Goal: Check status: Check status

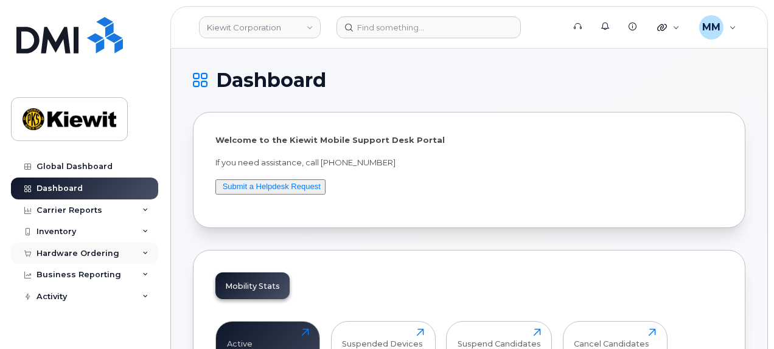
click at [74, 249] on div "Hardware Ordering" at bounding box center [78, 254] width 83 height 10
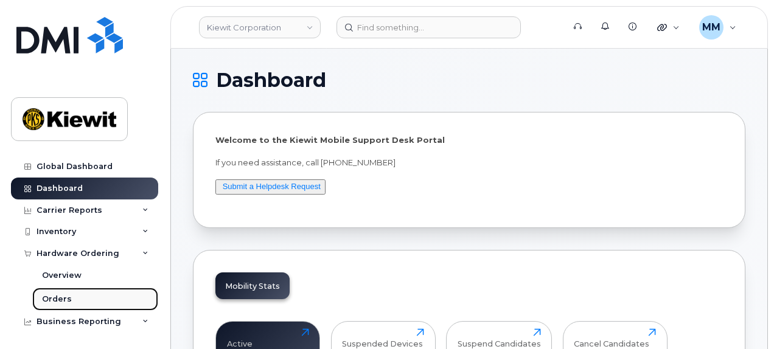
click at [74, 294] on link "Orders" at bounding box center [95, 299] width 126 height 23
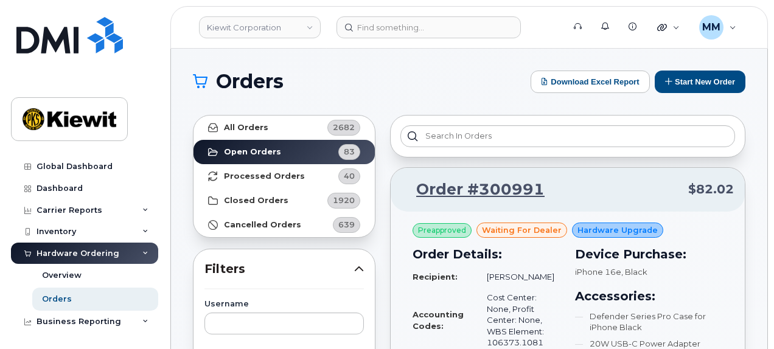
scroll to position [122, 0]
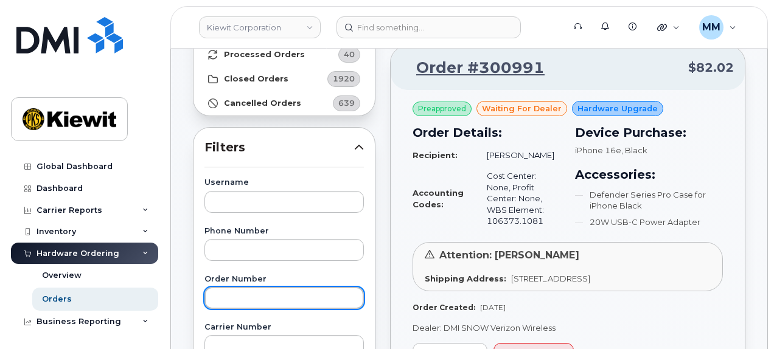
click at [294, 296] on input "text" at bounding box center [283, 298] width 159 height 22
paste input "300955"
type input "300955"
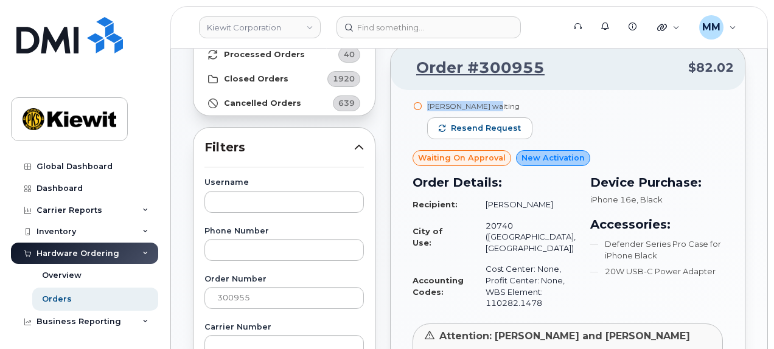
drag, startPoint x: 487, startPoint y: 104, endPoint x: 426, endPoint y: 105, distance: 60.8
click at [426, 105] on div "Rachel Van Fleet waiting Resend request" at bounding box center [474, 125] width 125 height 49
copy div "Rachel Van Fleet"
click at [478, 131] on span "Resend request" at bounding box center [486, 128] width 70 height 11
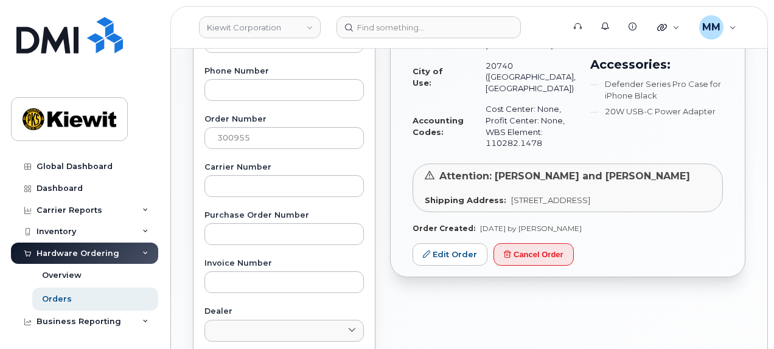
scroll to position [243, 0]
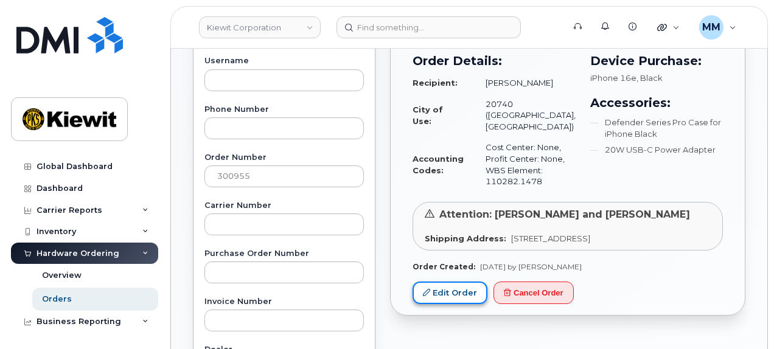
click at [475, 304] on link "Edit Order" at bounding box center [449, 293] width 75 height 23
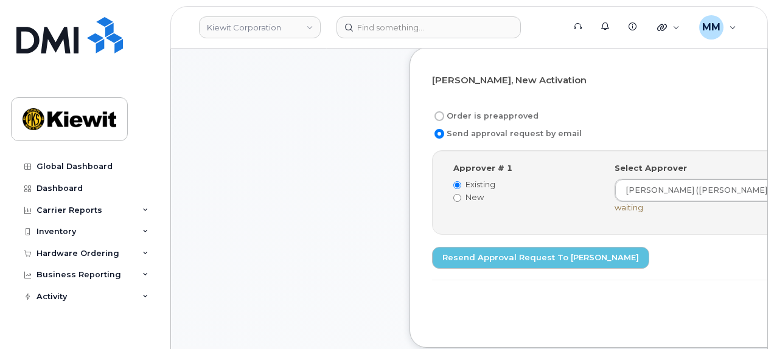
scroll to position [426, 0]
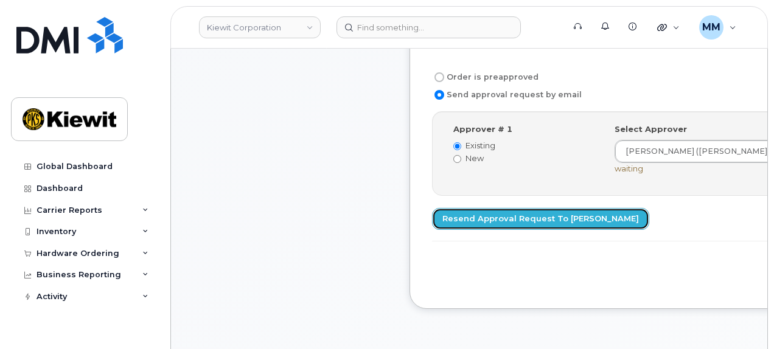
click at [514, 208] on link "Resend Approval Request to [PERSON_NAME]" at bounding box center [540, 219] width 217 height 23
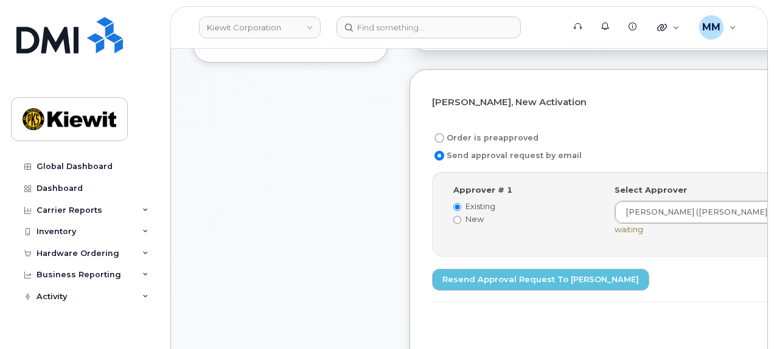
scroll to position [365, 0]
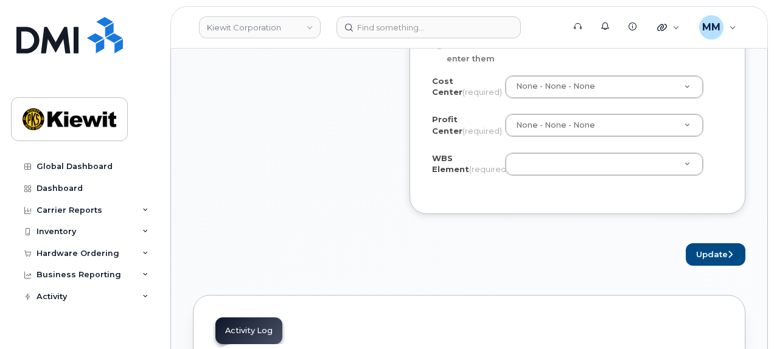
scroll to position [1156, 0]
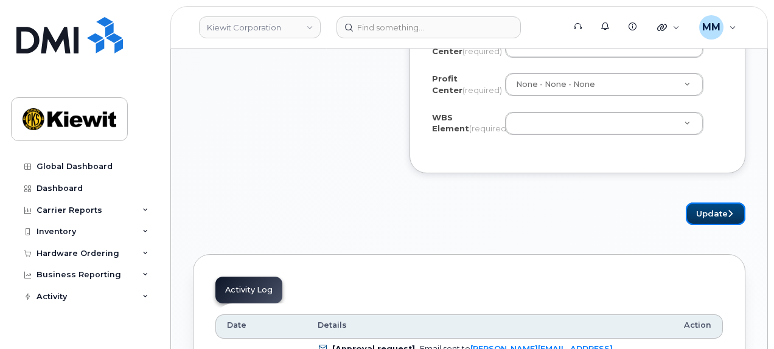
drag, startPoint x: 712, startPoint y: 214, endPoint x: 636, endPoint y: 284, distance: 102.5
click at [712, 214] on button "Update" at bounding box center [716, 214] width 60 height 23
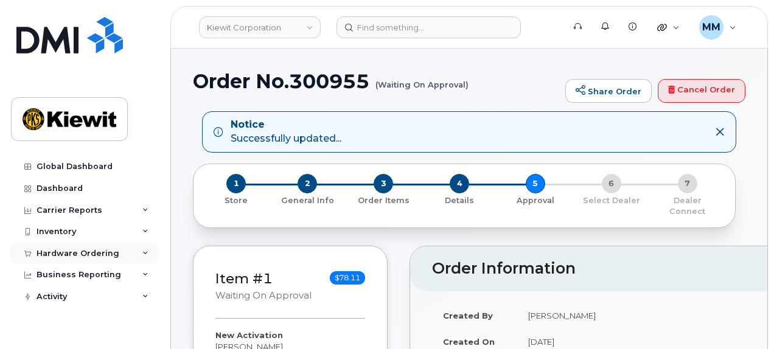
click at [106, 254] on div "Hardware Ordering" at bounding box center [78, 254] width 83 height 10
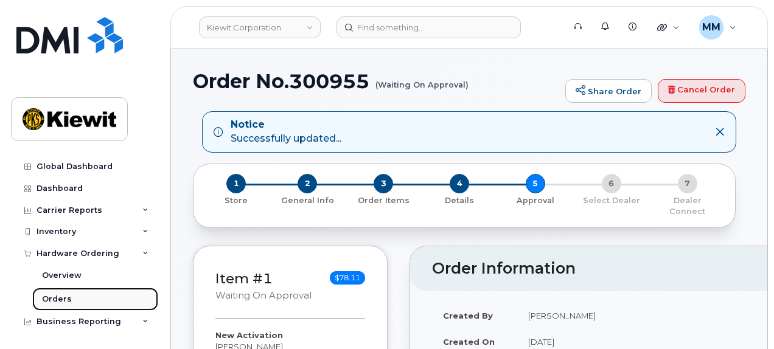
click at [73, 301] on link "Orders" at bounding box center [95, 299] width 126 height 23
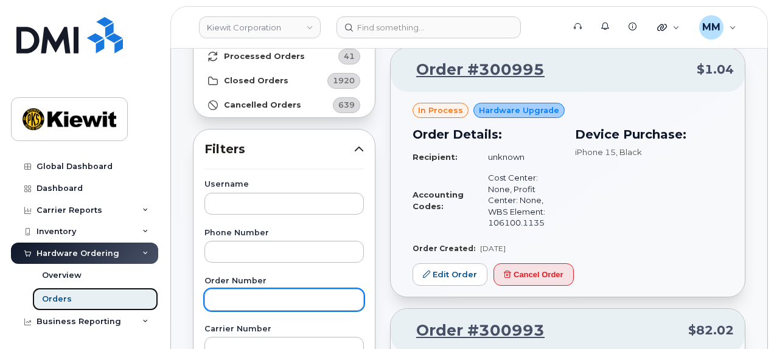
scroll to position [122, 0]
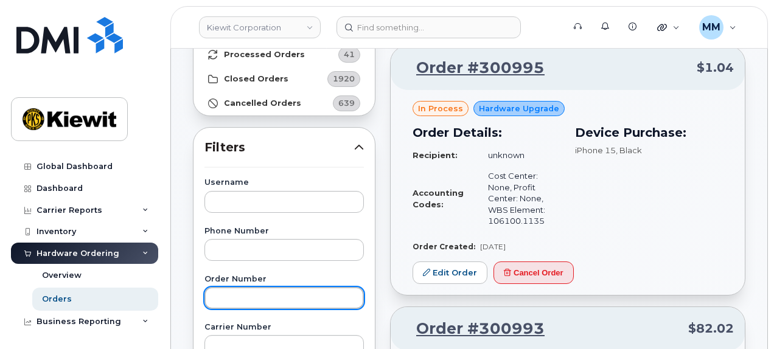
click at [245, 301] on input "text" at bounding box center [283, 298] width 159 height 22
paste input "300866"
type input "300866"
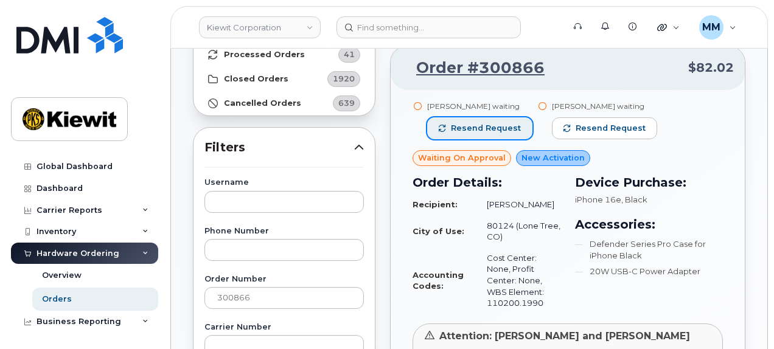
click at [487, 130] on span "Resend request" at bounding box center [486, 128] width 70 height 11
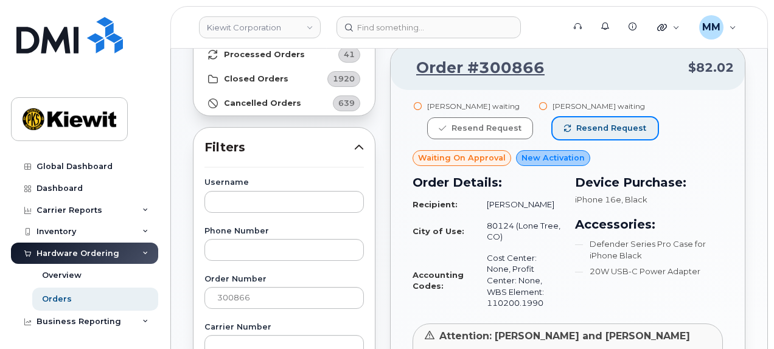
click at [584, 131] on span "Resend request" at bounding box center [611, 128] width 70 height 11
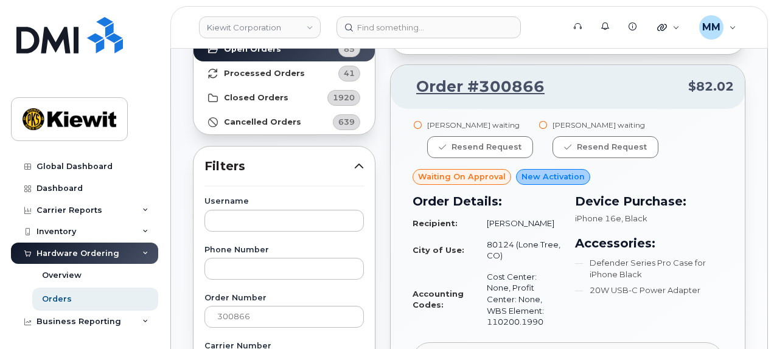
scroll to position [61, 0]
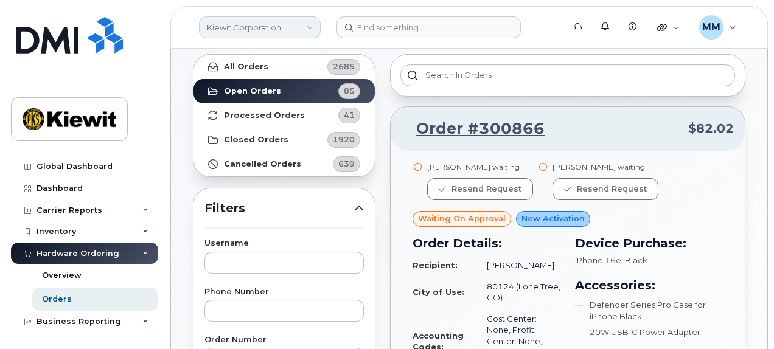
click at [300, 24] on link "Kiewit Corporation" at bounding box center [260, 27] width 122 height 22
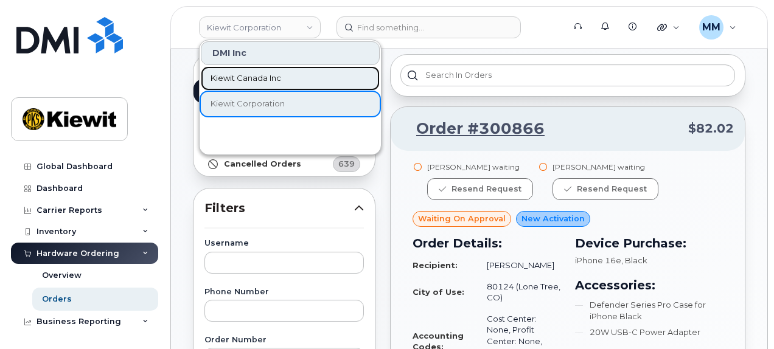
click at [291, 80] on link "Kiewit Canada Inc" at bounding box center [290, 78] width 179 height 24
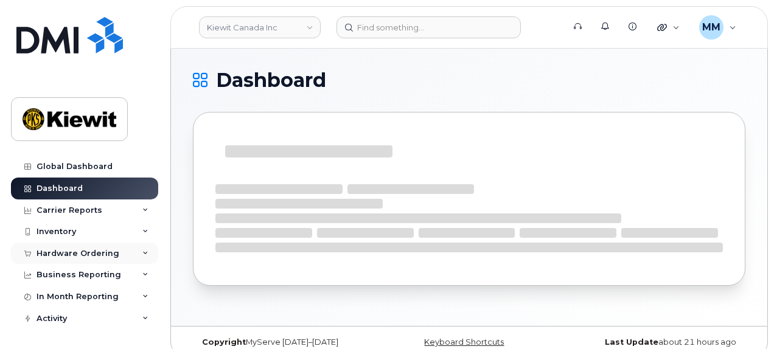
click at [119, 254] on div "Hardware Ordering" at bounding box center [84, 254] width 147 height 22
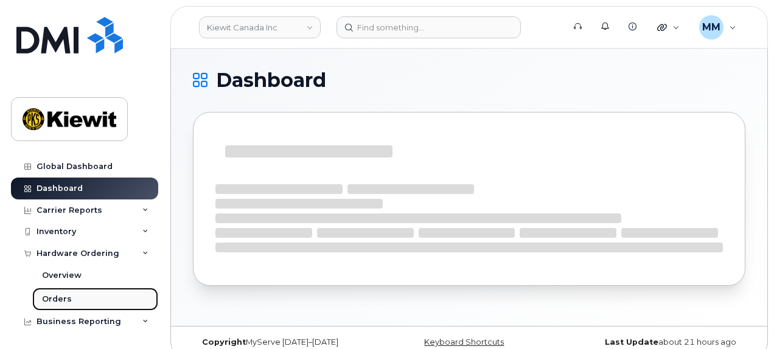
click at [103, 299] on link "Orders" at bounding box center [95, 299] width 126 height 23
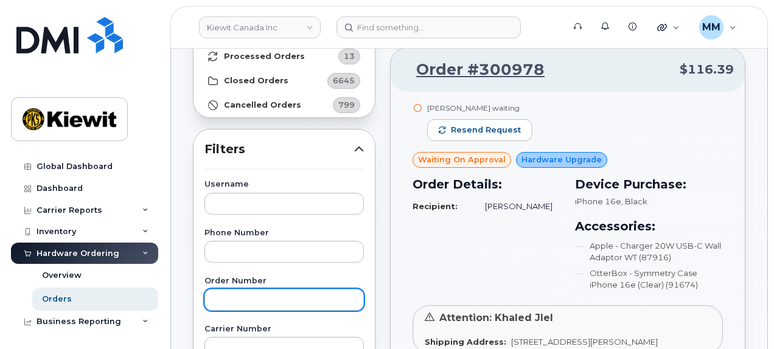
scroll to position [122, 0]
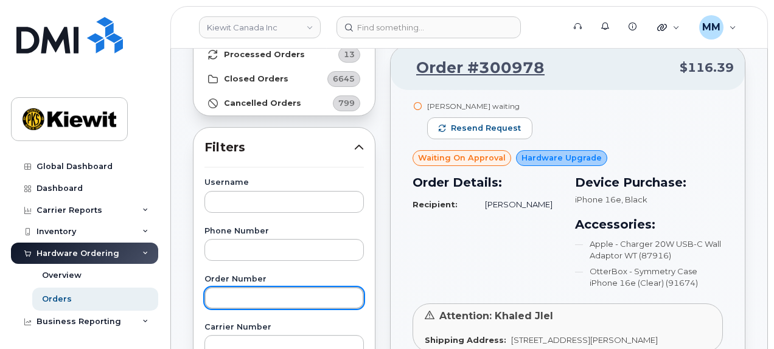
click at [248, 301] on input "text" at bounding box center [283, 298] width 159 height 22
paste input "300854"
type input "300854"
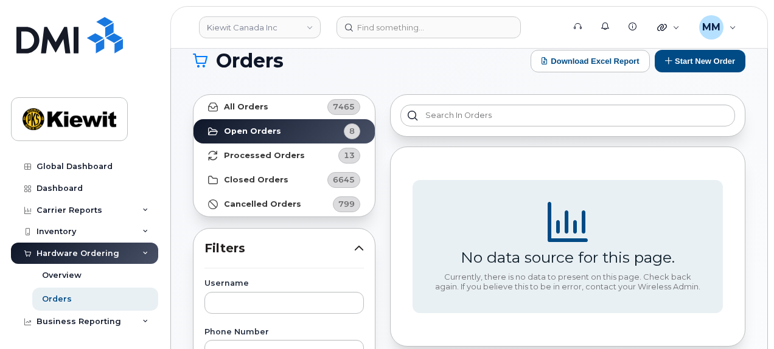
scroll to position [0, 0]
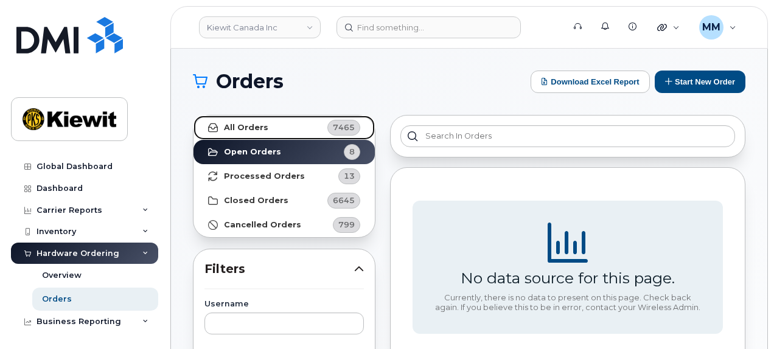
click at [289, 130] on link "All Orders 7465" at bounding box center [283, 128] width 181 height 24
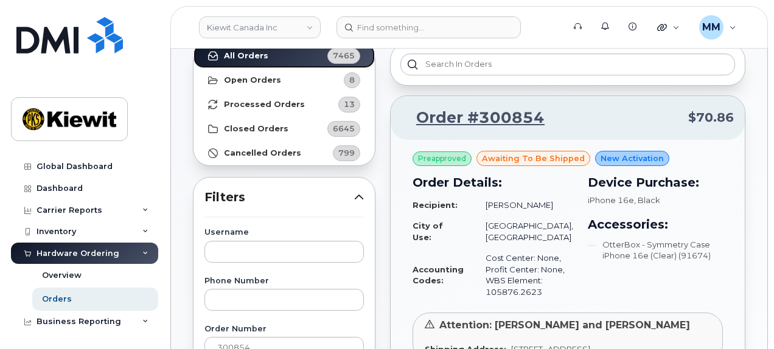
scroll to position [61, 0]
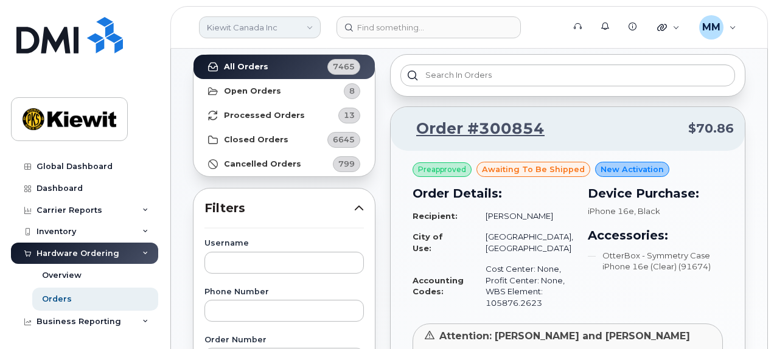
click at [309, 29] on link "Kiewit Canada Inc" at bounding box center [260, 27] width 122 height 22
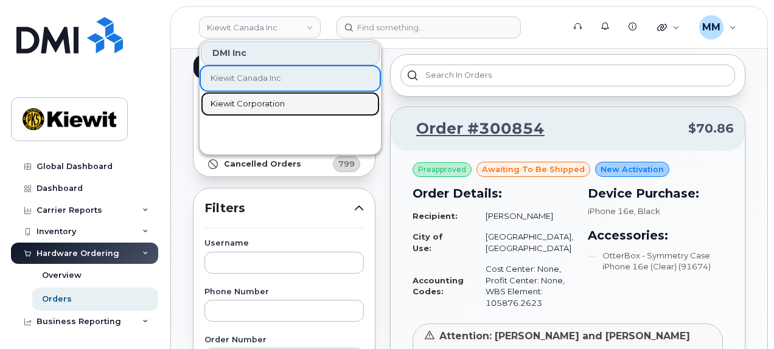
click at [284, 102] on link "Kiewit Corporation" at bounding box center [290, 104] width 179 height 24
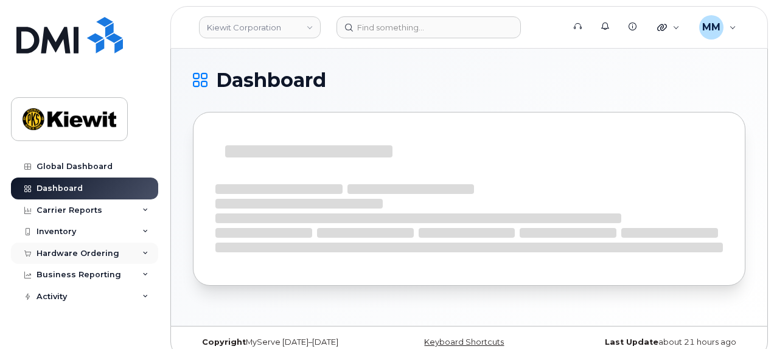
click at [99, 260] on div "Hardware Ordering" at bounding box center [84, 254] width 147 height 22
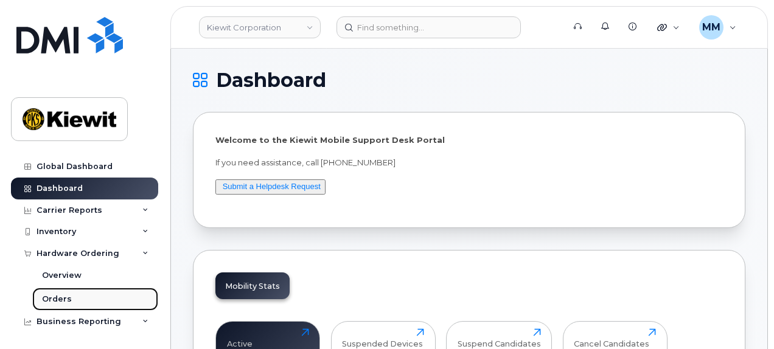
click at [86, 299] on link "Orders" at bounding box center [95, 299] width 126 height 23
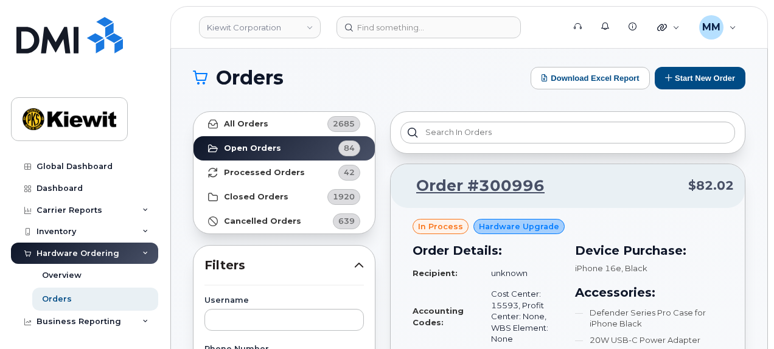
scroll to position [122, 0]
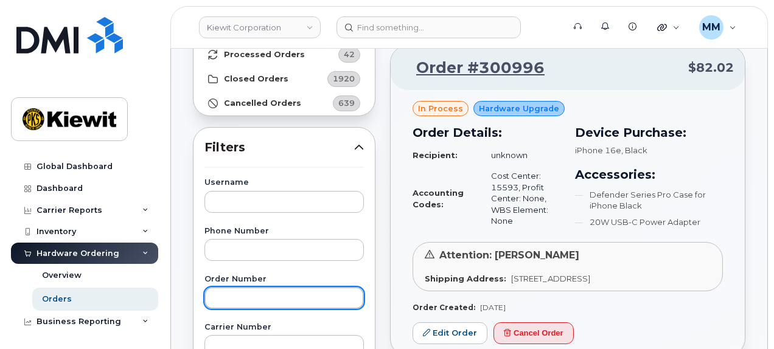
click at [281, 299] on input "text" at bounding box center [283, 298] width 159 height 22
paste input "300856"
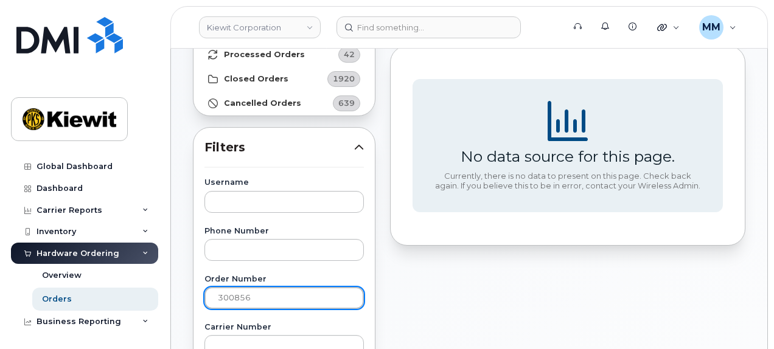
scroll to position [0, 0]
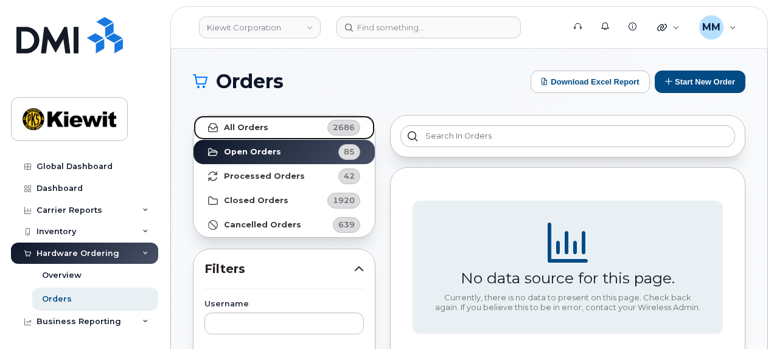
click at [293, 128] on link "All Orders 2686" at bounding box center [283, 128] width 181 height 24
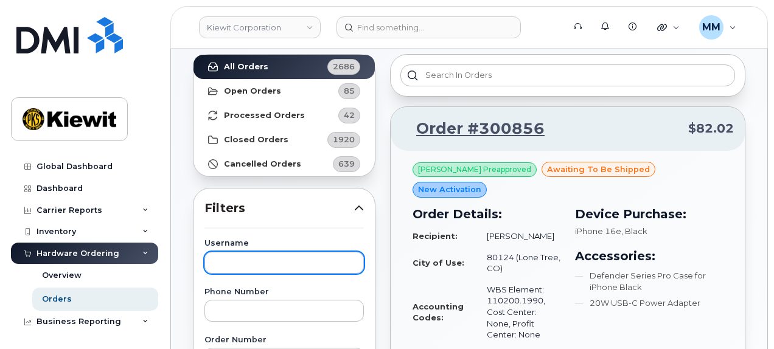
scroll to position [122, 0]
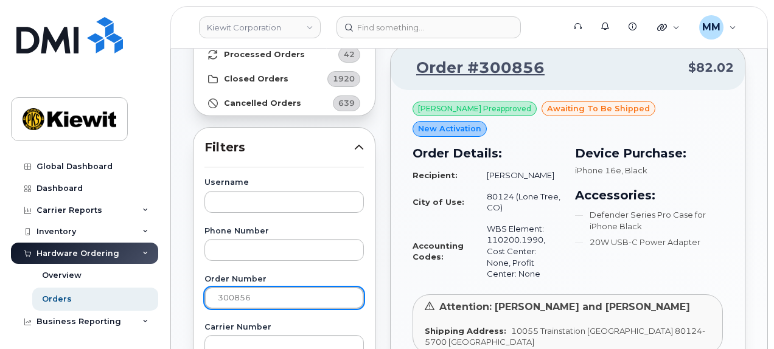
drag, startPoint x: 257, startPoint y: 303, endPoint x: 168, endPoint y: 299, distance: 88.9
paste input "88"
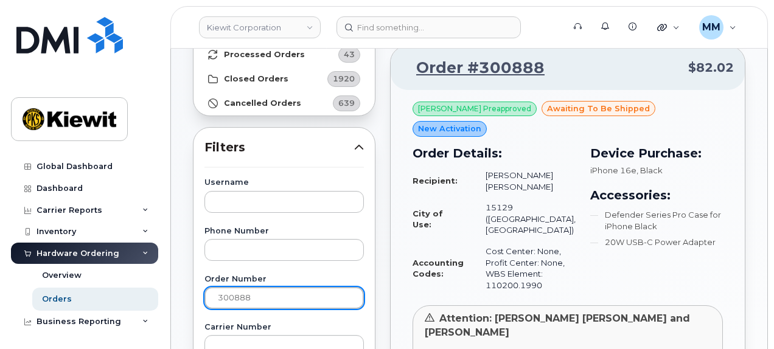
drag, startPoint x: 256, startPoint y: 293, endPoint x: 179, endPoint y: 296, distance: 76.1
drag, startPoint x: 264, startPoint y: 298, endPoint x: 160, endPoint y: 298, distance: 104.0
paste input "7"
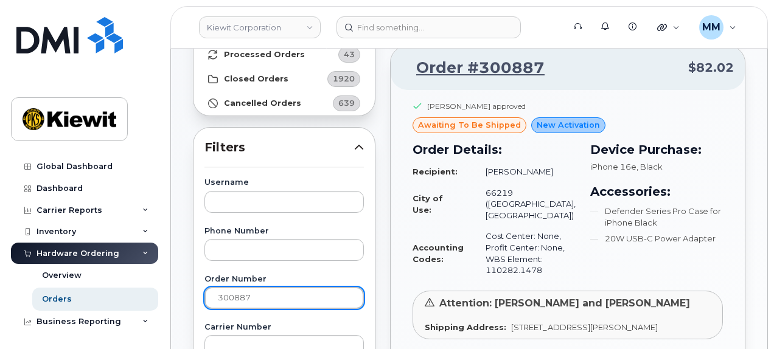
drag, startPoint x: 246, startPoint y: 299, endPoint x: 191, endPoint y: 294, distance: 55.5
paste input "18"
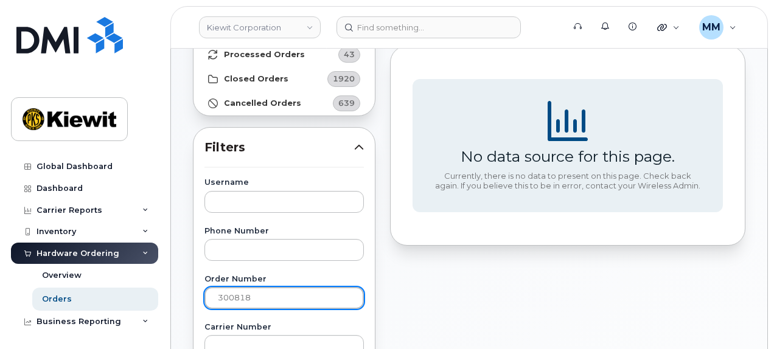
drag, startPoint x: 262, startPoint y: 299, endPoint x: 189, endPoint y: 294, distance: 72.6
paste input "33"
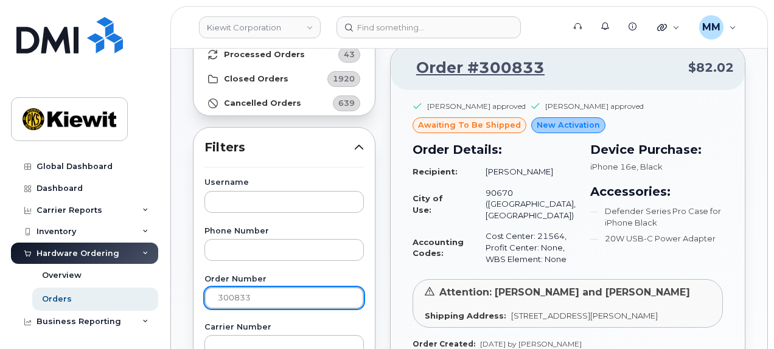
drag, startPoint x: 276, startPoint y: 296, endPoint x: 191, endPoint y: 290, distance: 85.4
paste input "1"
type input "300831"
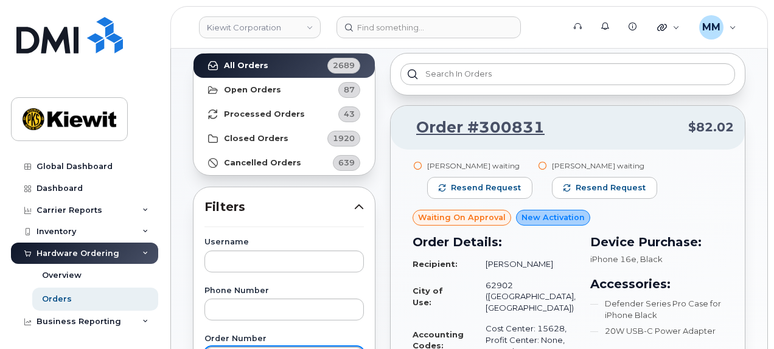
scroll to position [61, 0]
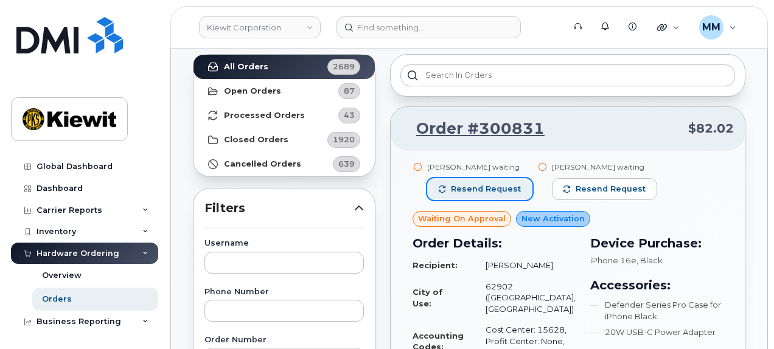
click at [489, 187] on span "Resend request" at bounding box center [486, 189] width 70 height 11
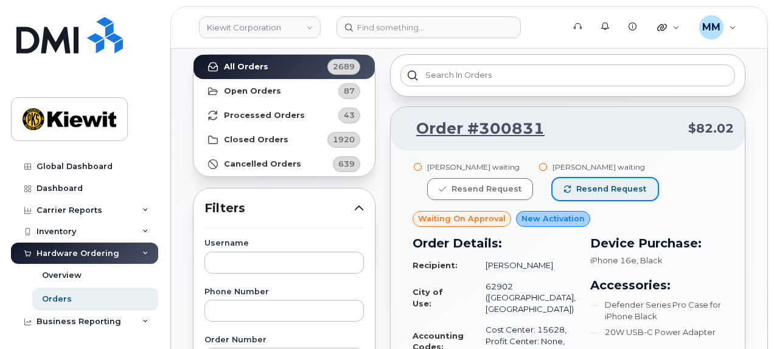
click at [595, 194] on button "Resend request" at bounding box center [604, 189] width 105 height 22
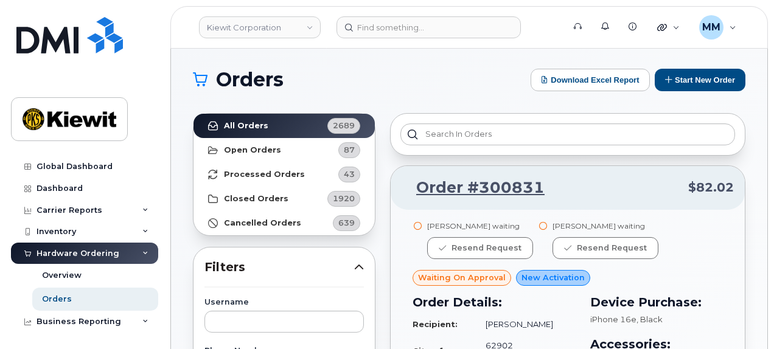
scroll to position [0, 0]
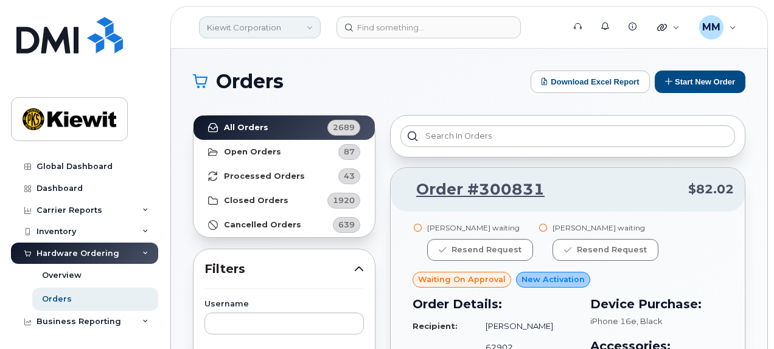
drag, startPoint x: 304, startPoint y: 28, endPoint x: 299, endPoint y: 37, distance: 10.1
click at [304, 28] on link "Kiewit Corporation" at bounding box center [260, 27] width 122 height 22
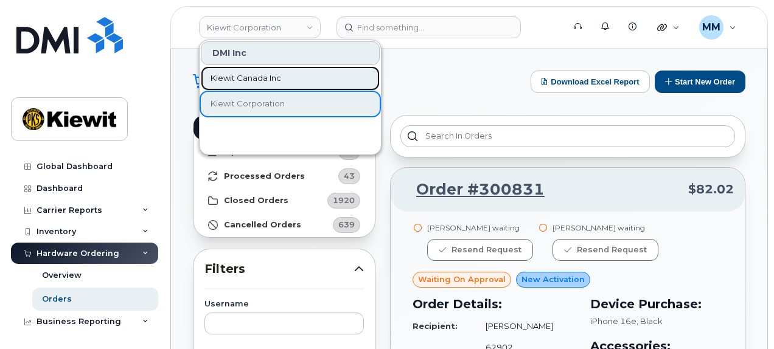
click at [278, 82] on span "Kiewit Canada Inc" at bounding box center [246, 78] width 71 height 12
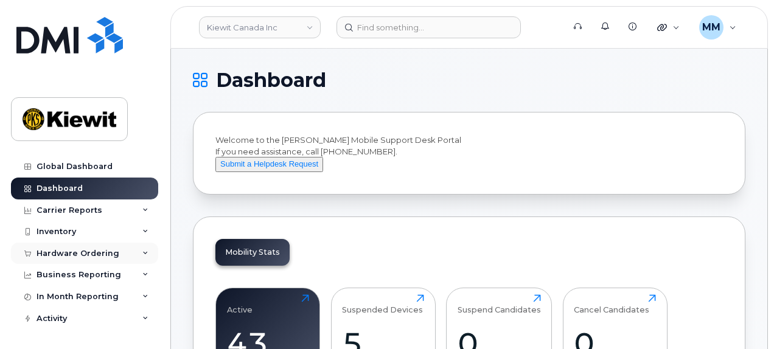
click at [86, 254] on div "Hardware Ordering" at bounding box center [78, 254] width 83 height 10
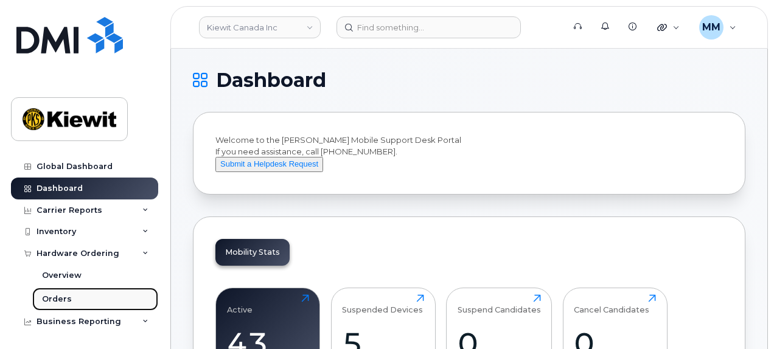
click at [72, 293] on link "Orders" at bounding box center [95, 299] width 126 height 23
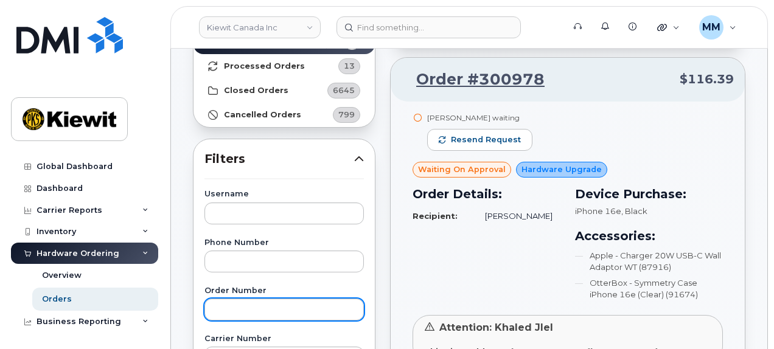
scroll to position [122, 0]
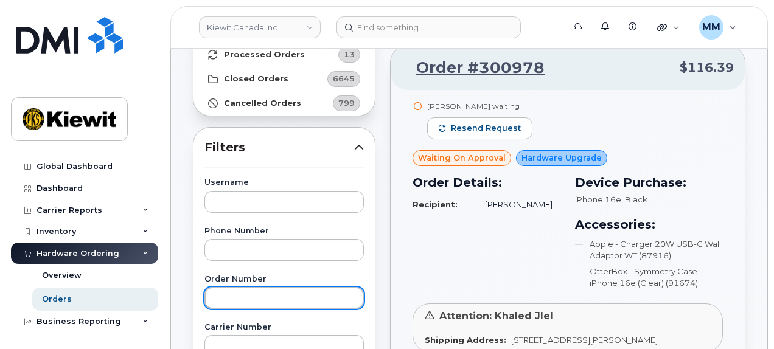
click at [238, 301] on input "text" at bounding box center [283, 298] width 159 height 22
paste input "300792"
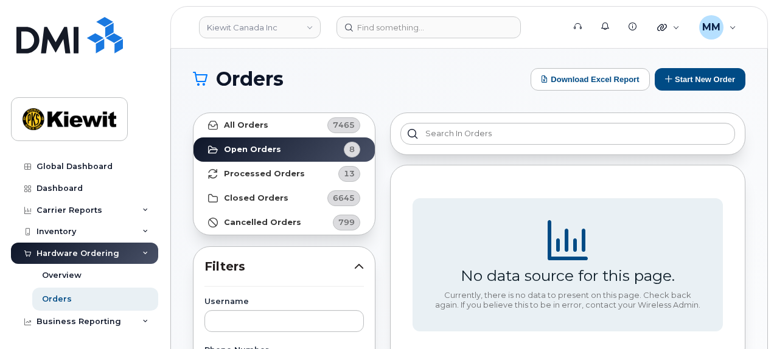
scroll to position [0, 0]
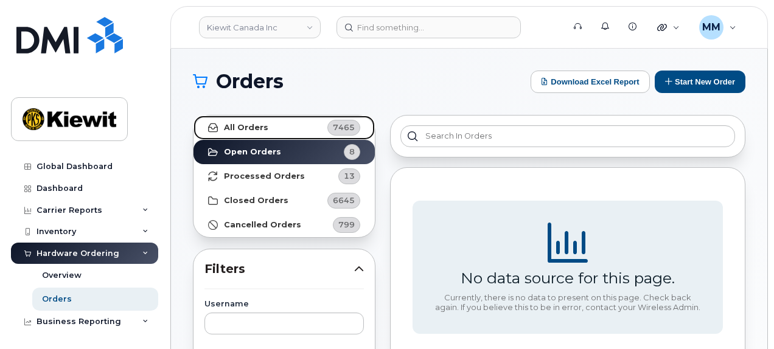
click at [246, 133] on link "All Orders 7465" at bounding box center [283, 128] width 181 height 24
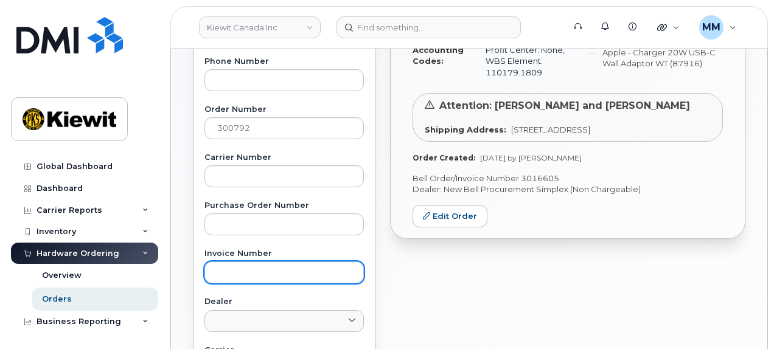
scroll to position [304, 0]
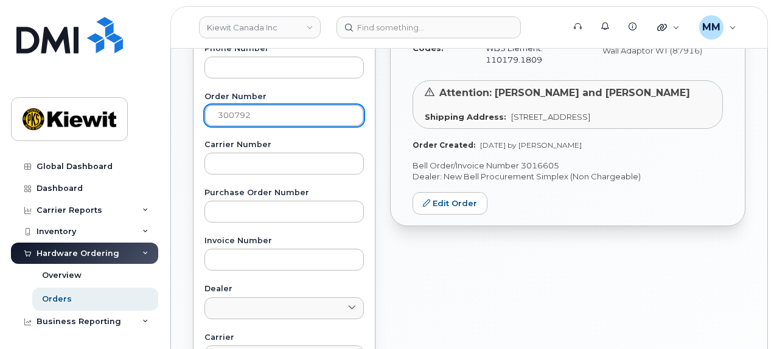
drag, startPoint x: 248, startPoint y: 116, endPoint x: 205, endPoint y: 110, distance: 43.0
click at [207, 110] on input "300792" at bounding box center [283, 116] width 159 height 22
paste input "818"
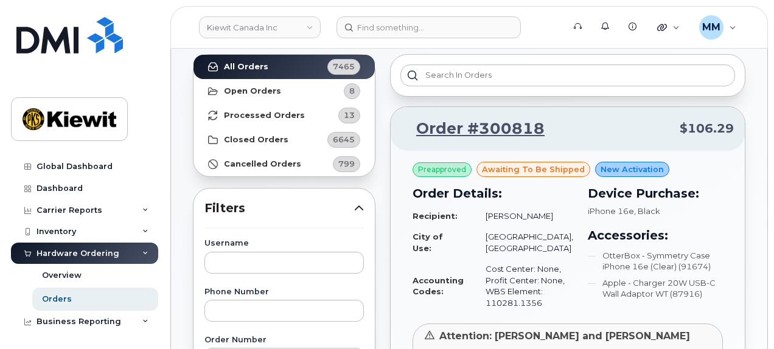
scroll to position [122, 0]
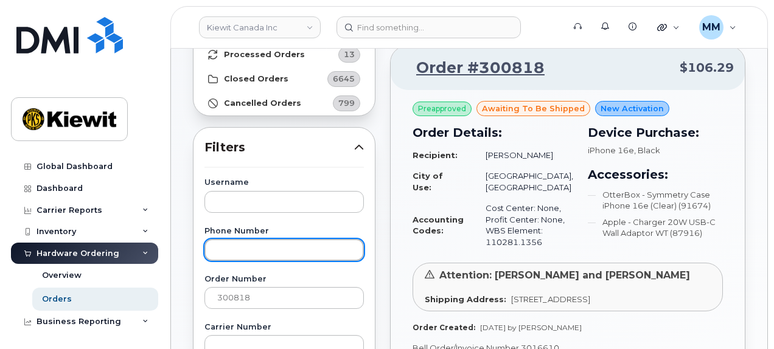
click at [254, 255] on input "text" at bounding box center [283, 250] width 159 height 22
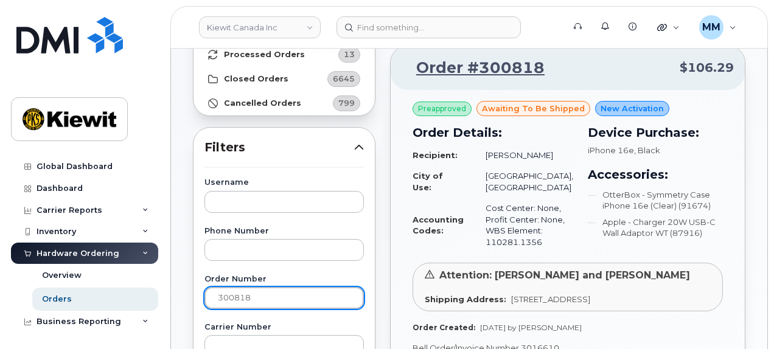
drag, startPoint x: 211, startPoint y: 294, endPoint x: 182, endPoint y: 295, distance: 28.6
paste input "792"
type input "300792"
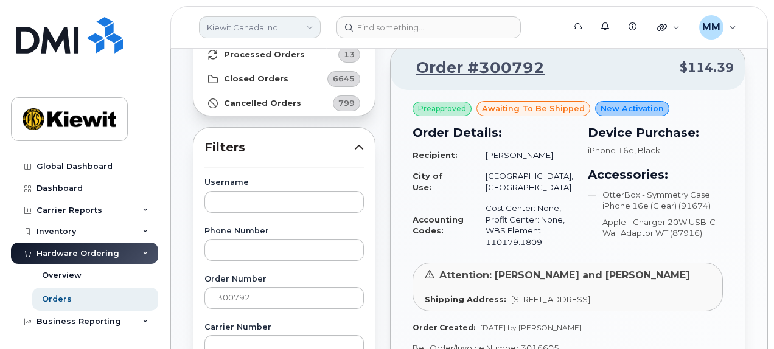
click at [311, 23] on link "Kiewit Canada Inc" at bounding box center [260, 27] width 122 height 22
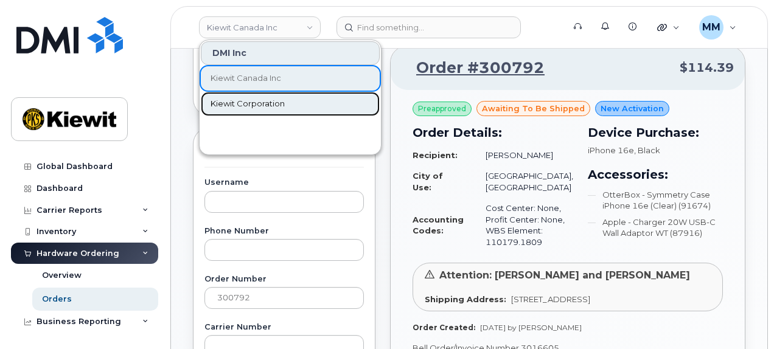
click at [265, 102] on span "Kiewit Corporation" at bounding box center [248, 104] width 74 height 12
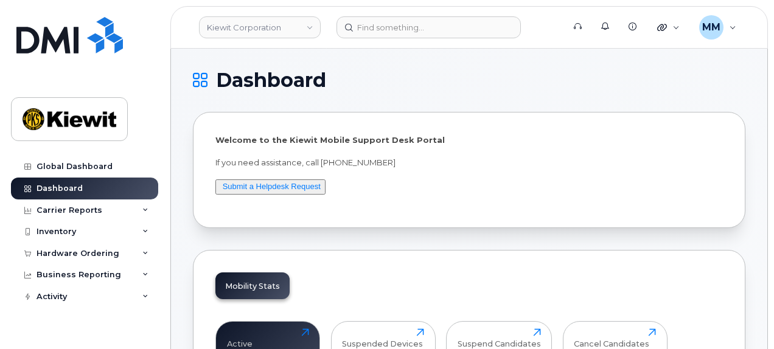
drag, startPoint x: 103, startPoint y: 255, endPoint x: 93, endPoint y: 270, distance: 17.9
click at [103, 255] on div "Hardware Ordering" at bounding box center [78, 254] width 83 height 10
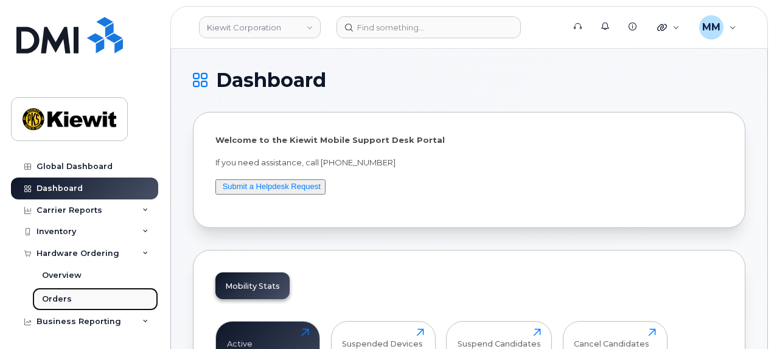
click at [78, 302] on link "Orders" at bounding box center [95, 299] width 126 height 23
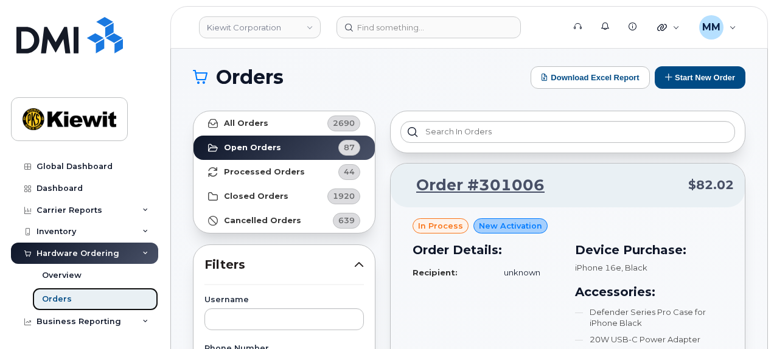
scroll to position [183, 0]
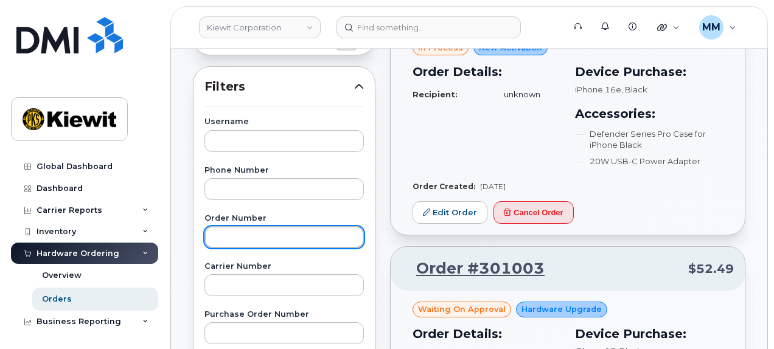
click at [256, 238] on input "text" at bounding box center [283, 237] width 159 height 22
paste input "300699"
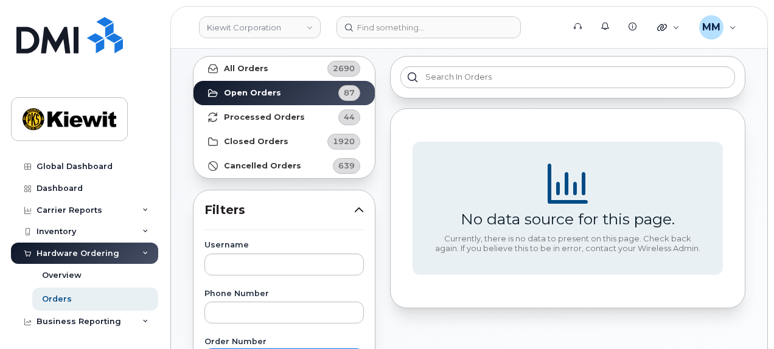
scroll to position [61, 0]
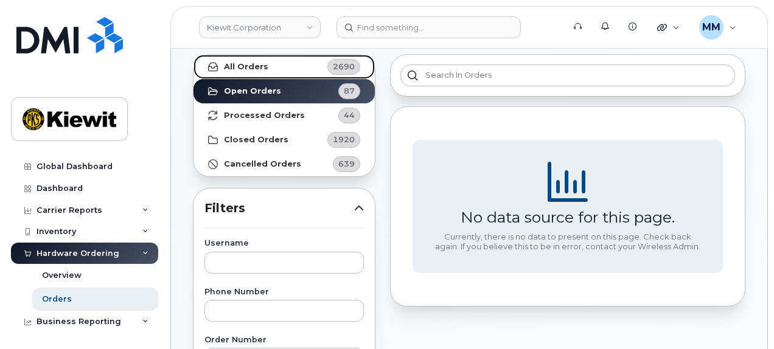
click at [275, 74] on link "All Orders 2690" at bounding box center [283, 67] width 181 height 24
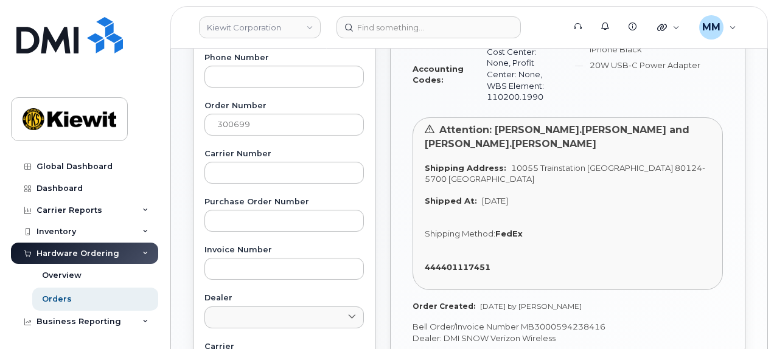
scroll to position [304, 0]
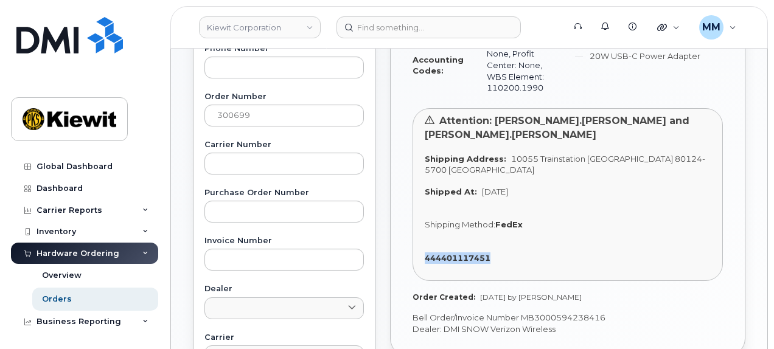
drag, startPoint x: 504, startPoint y: 246, endPoint x: 423, endPoint y: 244, distance: 81.6
click at [423, 244] on div "Attention: Benjamin.Allen and Ari.Jacome Shipping Address: 10055 Trainstation C…" at bounding box center [567, 194] width 310 height 173
copy strong "444401117451"
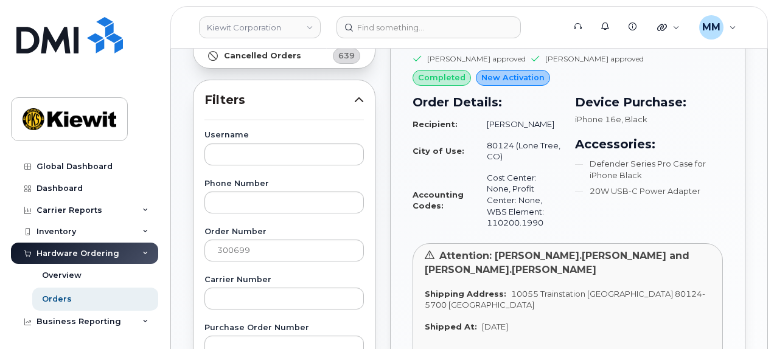
scroll to position [122, 0]
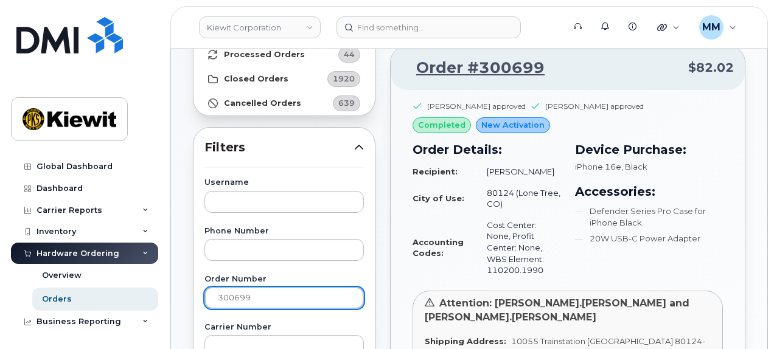
drag, startPoint x: 259, startPoint y: 301, endPoint x: 194, endPoint y: 285, distance: 66.5
paste input "896"
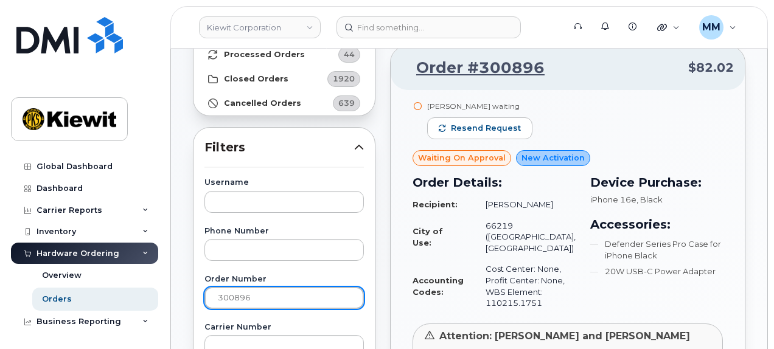
drag, startPoint x: 226, startPoint y: 300, endPoint x: 174, endPoint y: 299, distance: 51.7
paste input "30"
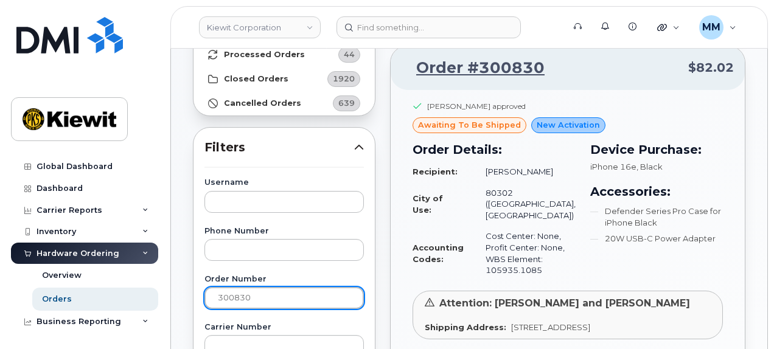
drag, startPoint x: 287, startPoint y: 299, endPoint x: 191, endPoint y: 298, distance: 95.5
paste input "96"
type input "300896"
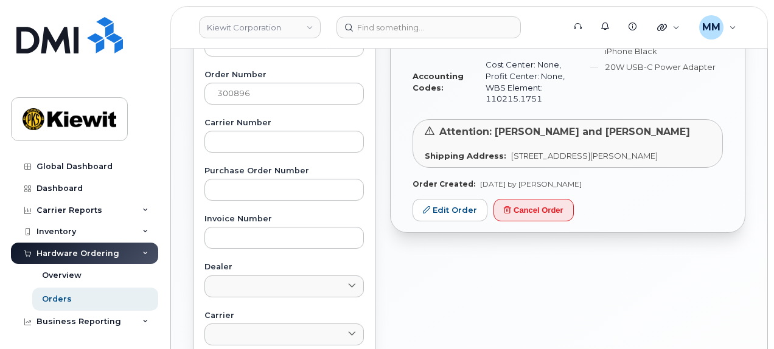
scroll to position [365, 0]
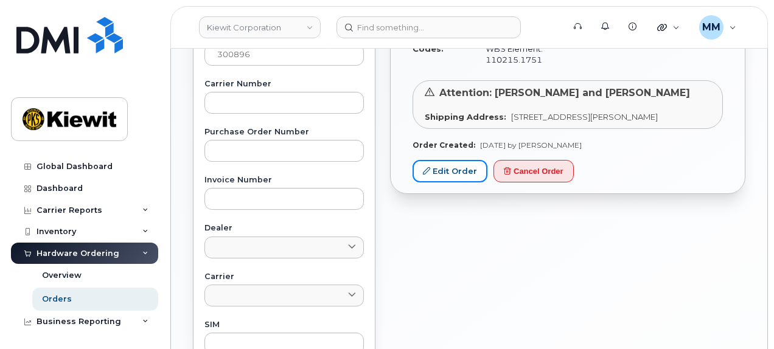
drag, startPoint x: 437, startPoint y: 172, endPoint x: 437, endPoint y: 318, distance: 146.0
click at [438, 172] on link "Edit Order" at bounding box center [449, 171] width 75 height 23
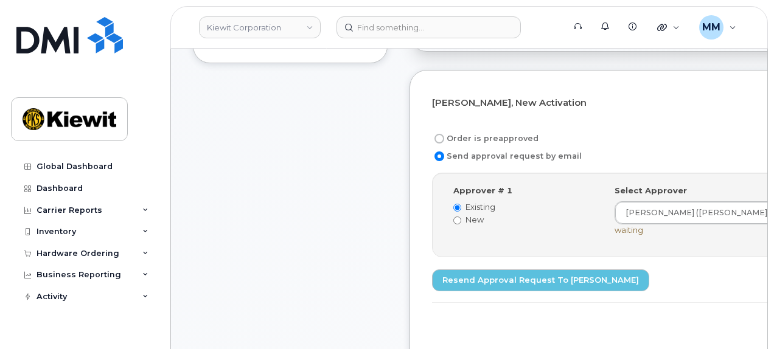
scroll to position [365, 0]
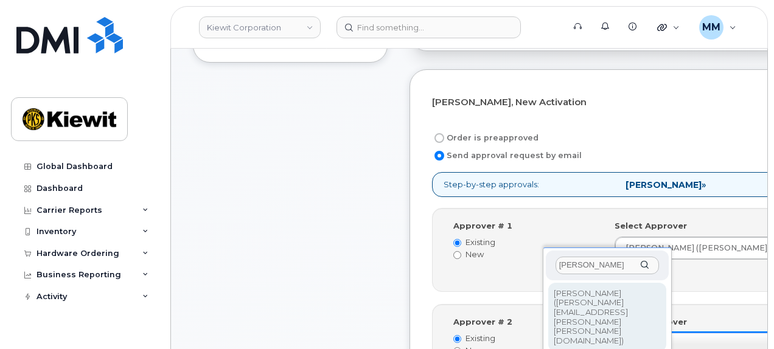
type input "[PERSON_NAME]"
type input "2147633"
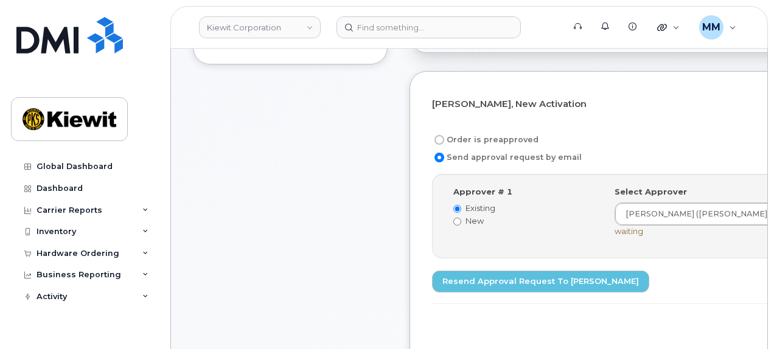
scroll to position [365, 0]
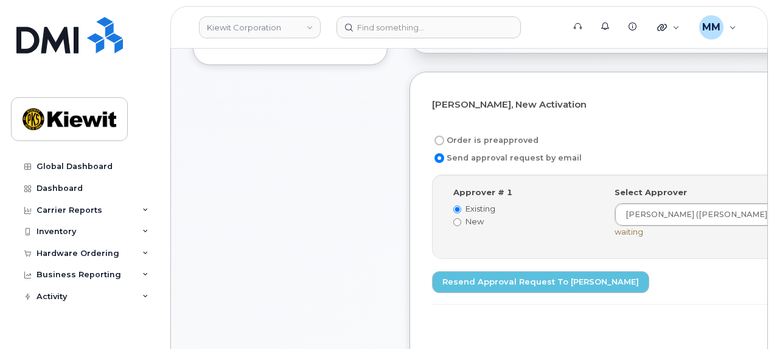
scroll to position [365, 0]
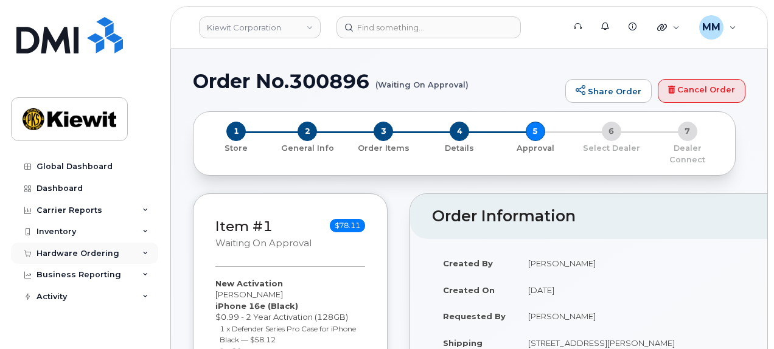
click at [78, 249] on div "Hardware Ordering" at bounding box center [78, 254] width 83 height 10
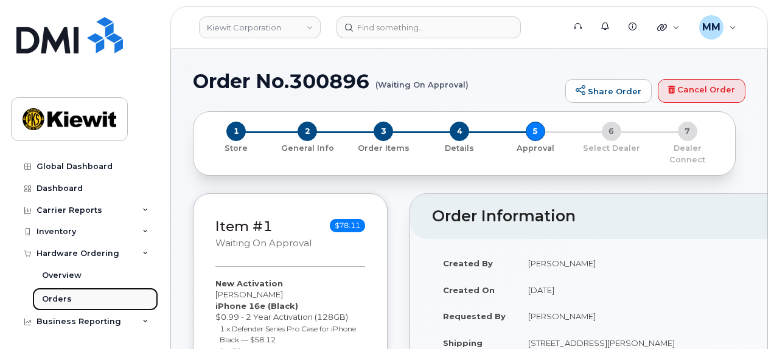
click at [79, 302] on link "Orders" at bounding box center [95, 299] width 126 height 23
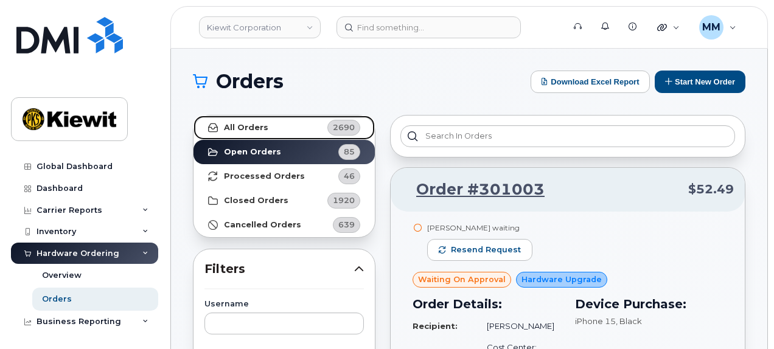
click at [280, 134] on link "All Orders 2690" at bounding box center [283, 128] width 181 height 24
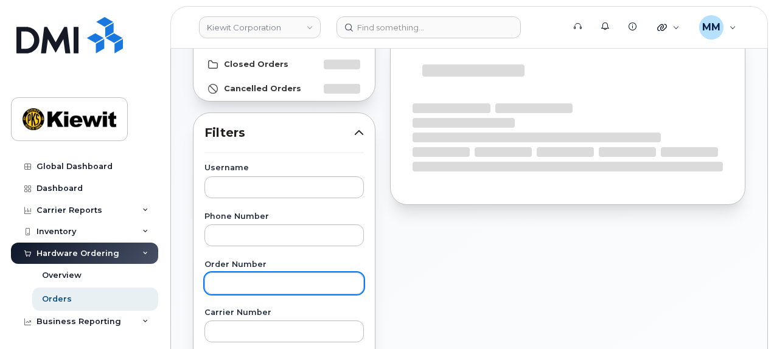
scroll to position [183, 0]
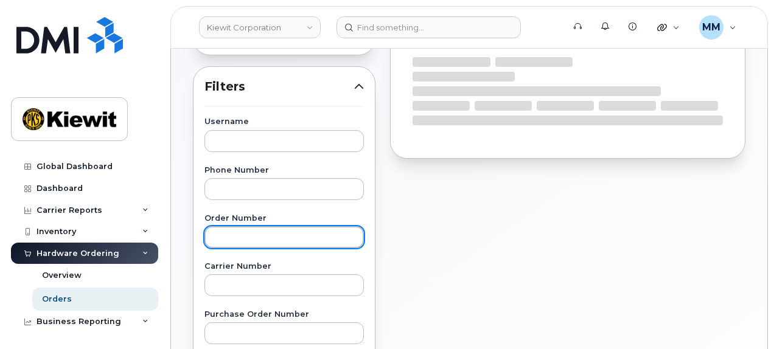
click at [303, 231] on input "text" at bounding box center [283, 237] width 159 height 22
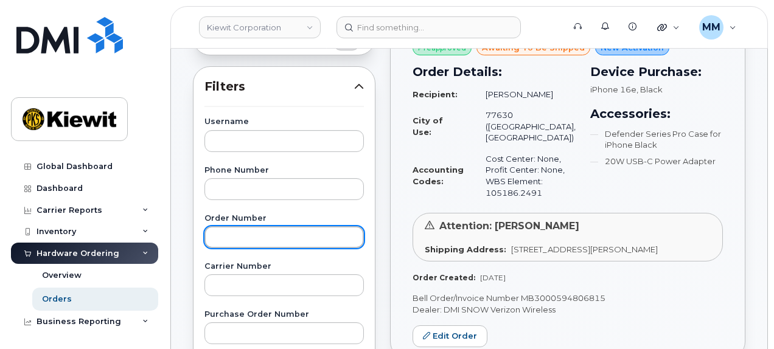
paste input "300829"
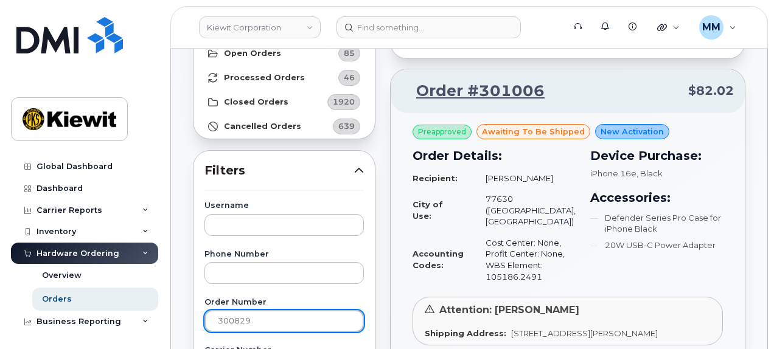
scroll to position [122, 0]
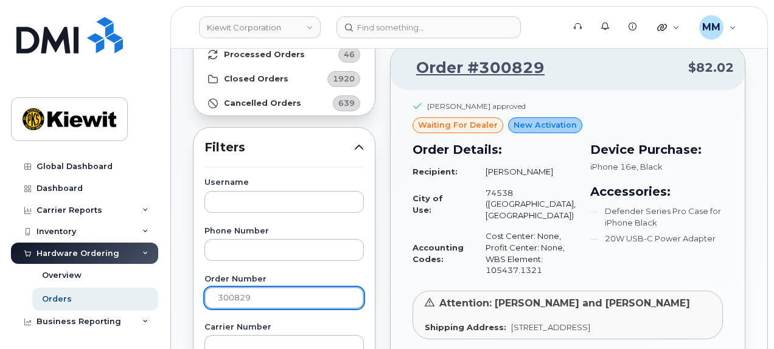
drag, startPoint x: 260, startPoint y: 294, endPoint x: 198, endPoint y: 289, distance: 61.6
paste input "8"
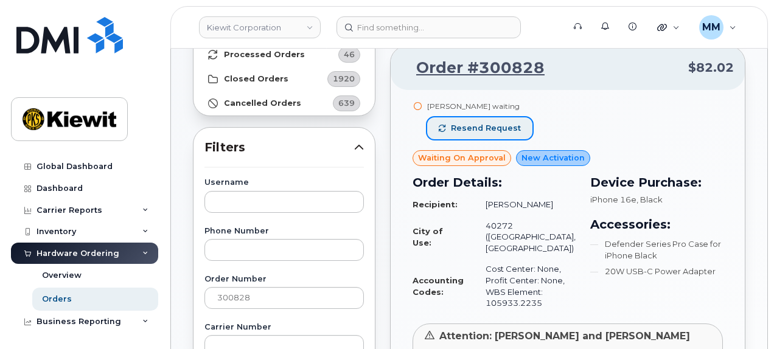
click at [460, 128] on span "Resend request" at bounding box center [486, 128] width 70 height 11
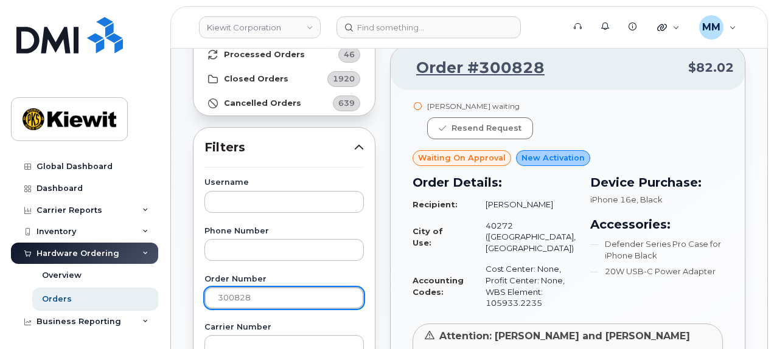
drag, startPoint x: 268, startPoint y: 298, endPoint x: 184, endPoint y: 290, distance: 83.7
paste input "791"
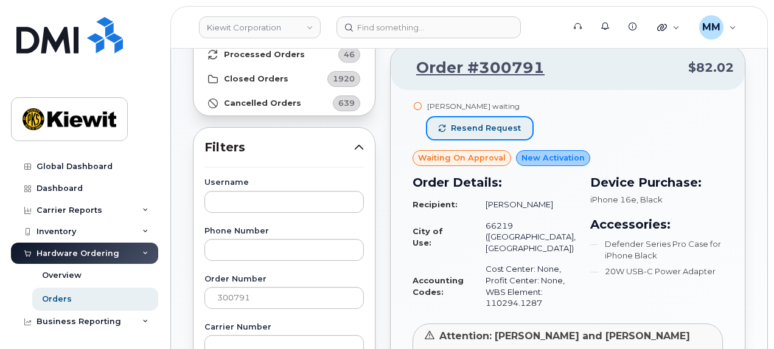
click at [496, 127] on span "Resend request" at bounding box center [486, 128] width 70 height 11
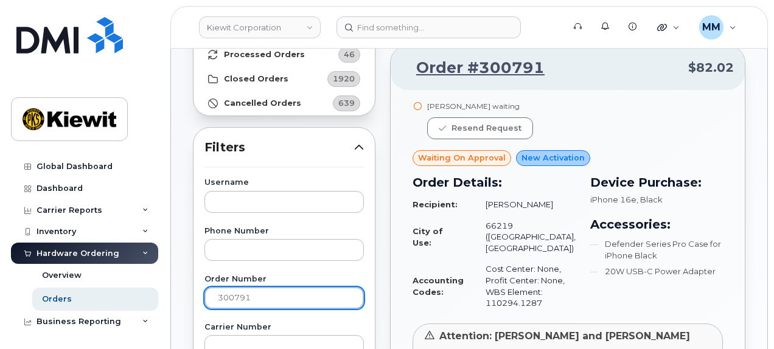
drag, startPoint x: 276, startPoint y: 299, endPoint x: 186, endPoint y: 293, distance: 90.3
paste input "895"
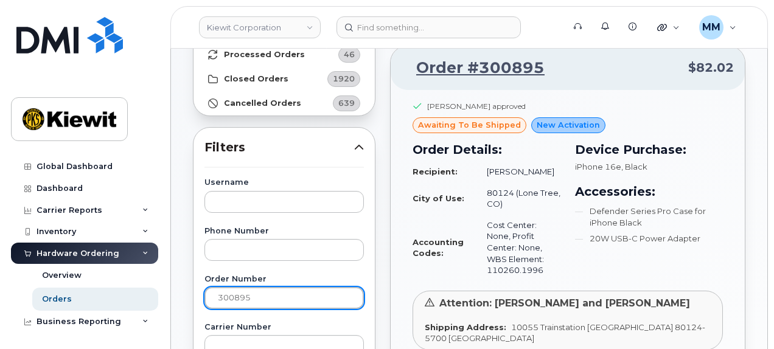
drag, startPoint x: 249, startPoint y: 295, endPoint x: 190, endPoint y: 295, distance: 59.0
paste input "4"
type input "300894"
